Goal: Transaction & Acquisition: Purchase product/service

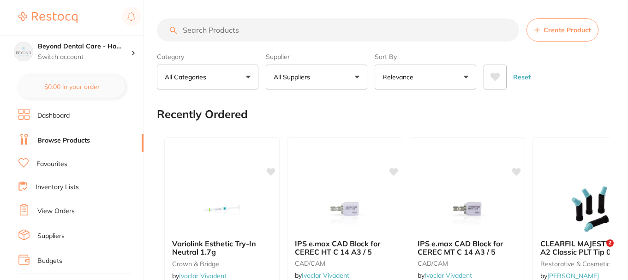
click at [230, 30] on input "search" at bounding box center [338, 29] width 362 height 23
click at [260, 30] on input "search" at bounding box center [338, 29] width 362 height 23
paste input "VC1055"
type input "VC1055"
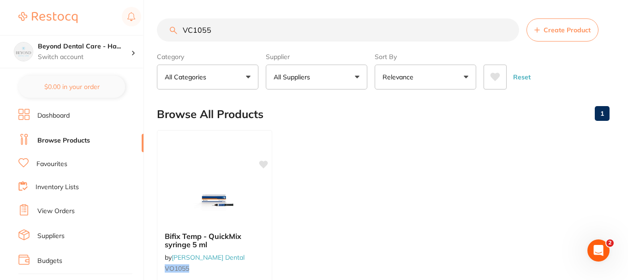
drag, startPoint x: 227, startPoint y: 32, endPoint x: 103, endPoint y: 12, distance: 124.8
click at [103, 12] on div "$0.00 Beyond Dental Care - Ha... Switch account Beyond Dental Care - Sandstone …" at bounding box center [314, 140] width 628 height 280
type input "Temp cement"
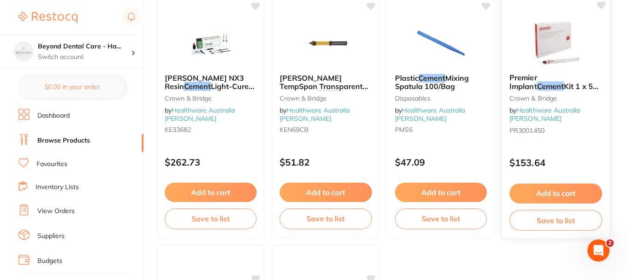
scroll to position [3416, 0]
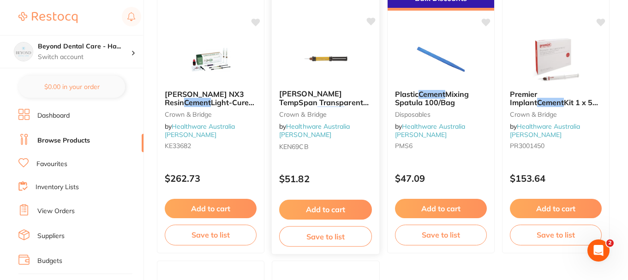
click at [334, 61] on img at bounding box center [325, 59] width 60 height 47
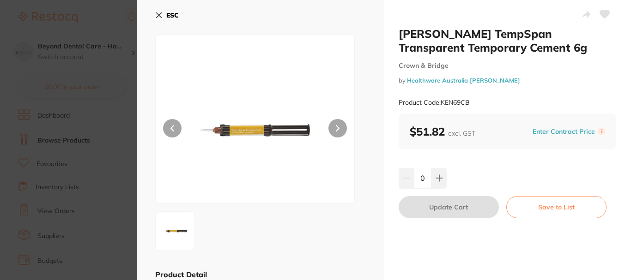
click at [159, 15] on icon at bounding box center [158, 15] width 5 height 5
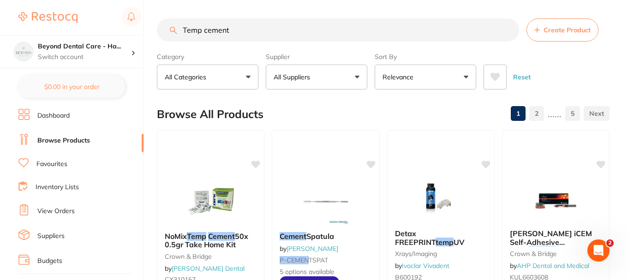
drag, startPoint x: 278, startPoint y: 34, endPoint x: 88, endPoint y: 22, distance: 190.1
click at [88, 22] on div "$0.00 Beyond Dental Care - Ha... Switch account Beyond Dental Care - Sandstone …" at bounding box center [314, 140] width 628 height 280
type input "[PERSON_NAME] temporary cement"
